Goal: Use online tool/utility

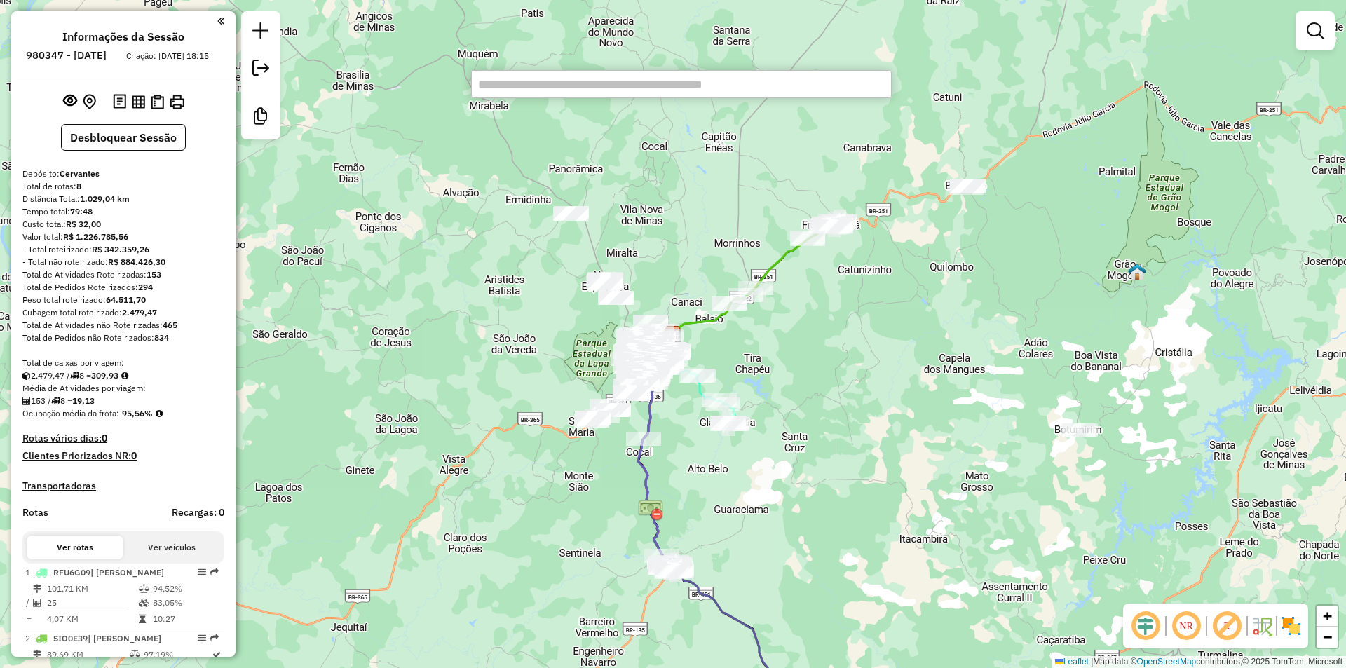
click at [592, 92] on input "text" at bounding box center [681, 84] width 421 height 28
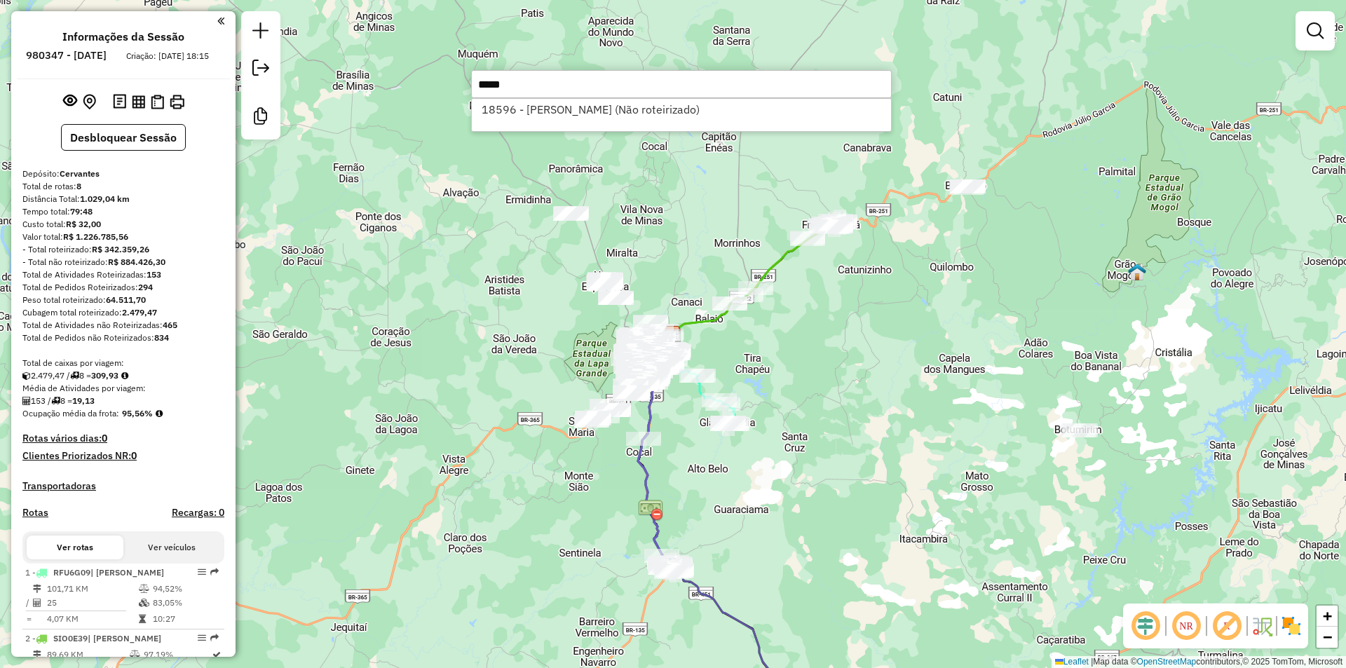
type input "*****"
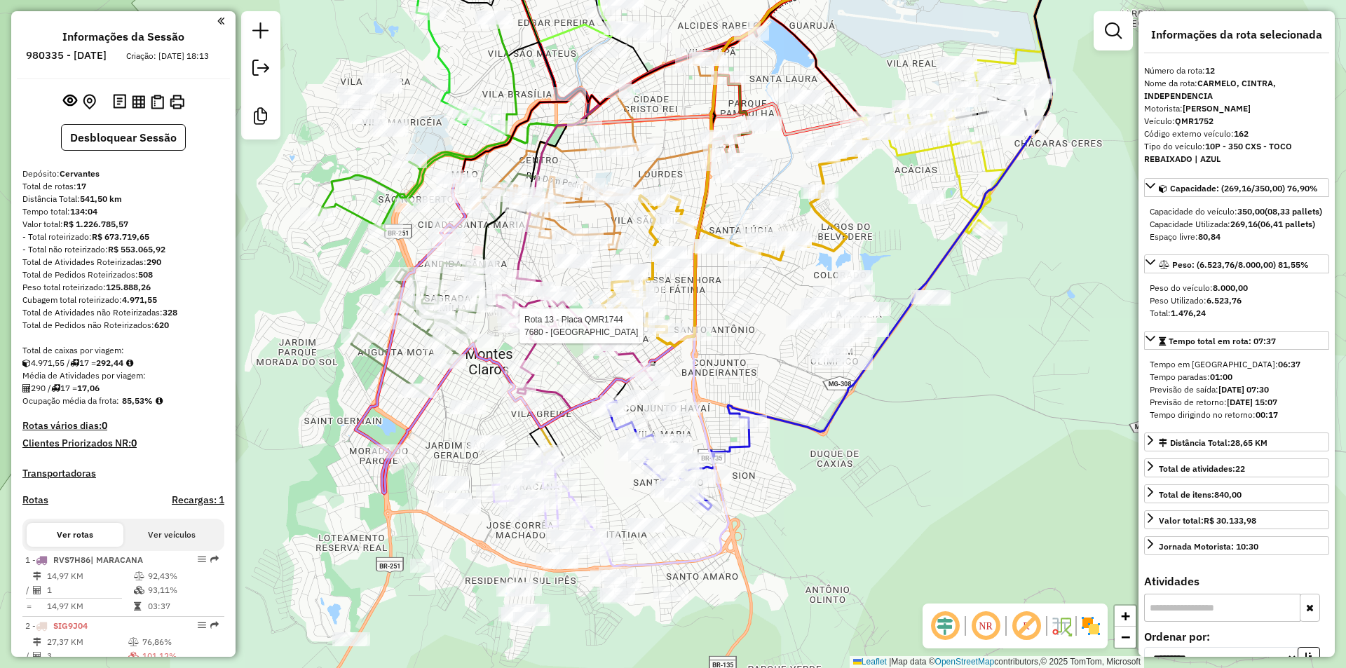
select select "**********"
